Goal: Task Accomplishment & Management: Manage account settings

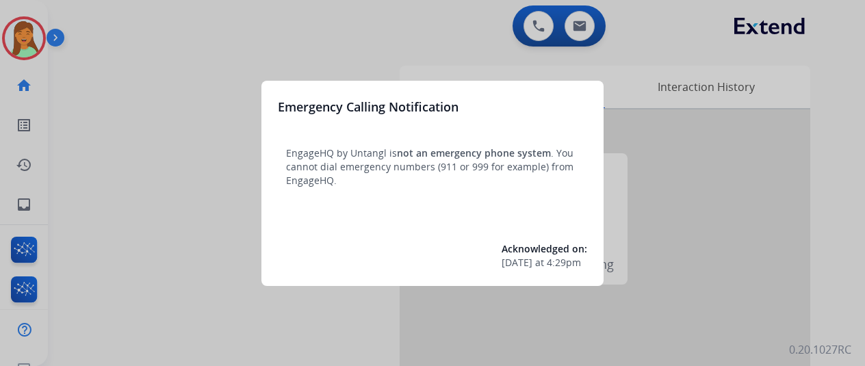
click at [664, 337] on div at bounding box center [432, 183] width 865 height 366
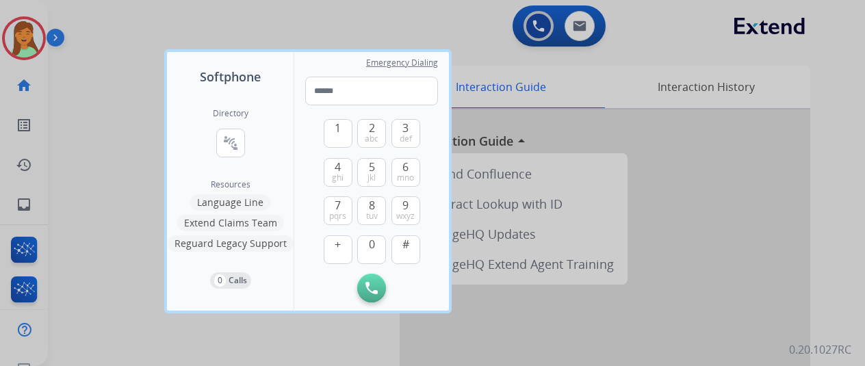
click at [664, 337] on div at bounding box center [432, 183] width 865 height 366
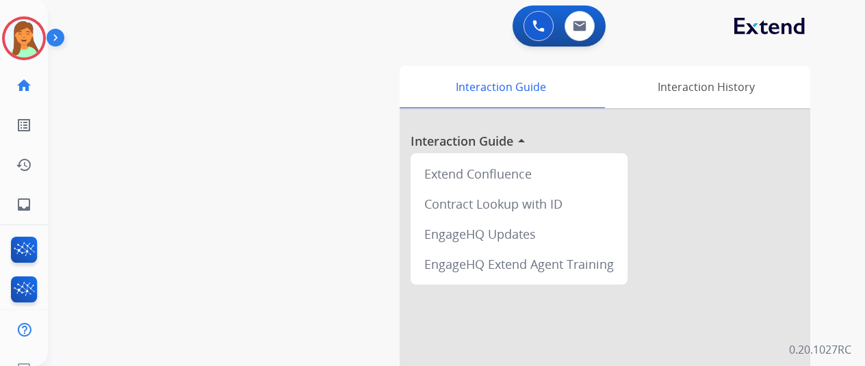
click at [664, 337] on div at bounding box center [605, 364] width 411 height 510
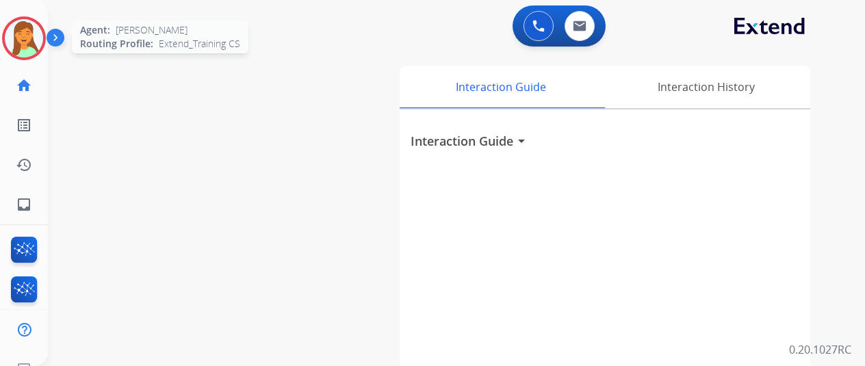
click at [11, 32] on img at bounding box center [24, 38] width 38 height 38
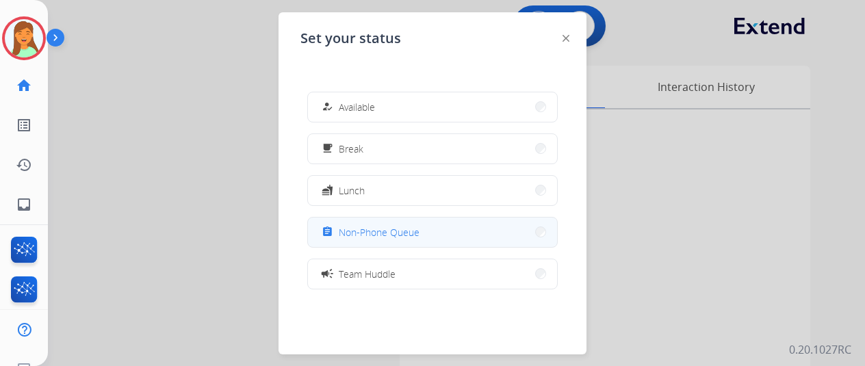
click at [386, 227] on span "Non-Phone Queue" at bounding box center [379, 232] width 81 height 14
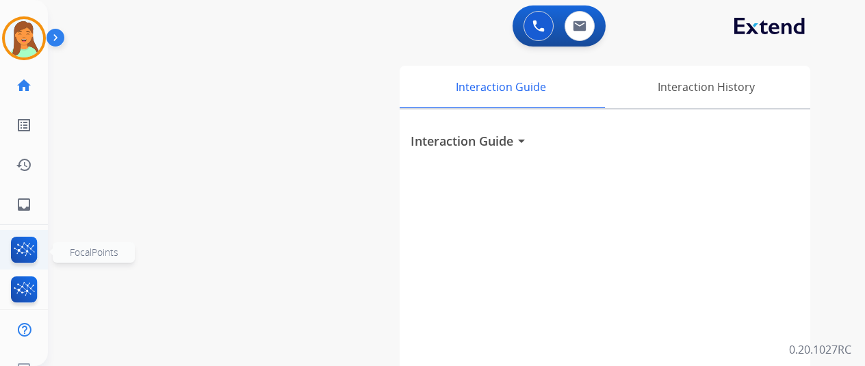
click at [30, 240] on img at bounding box center [24, 252] width 32 height 31
